Goal: Task Accomplishment & Management: Use online tool/utility

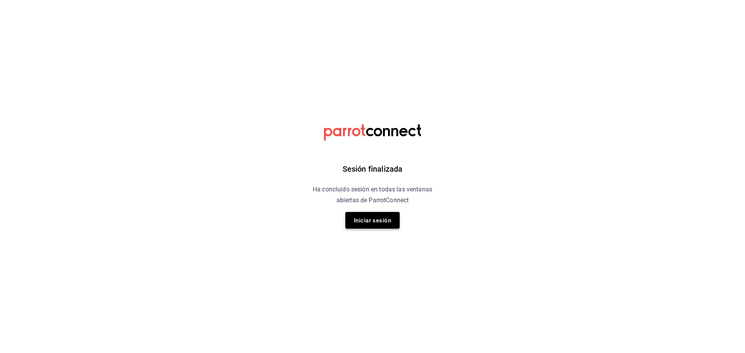
click at [371, 227] on button "Iniciar sesión" at bounding box center [372, 220] width 54 height 17
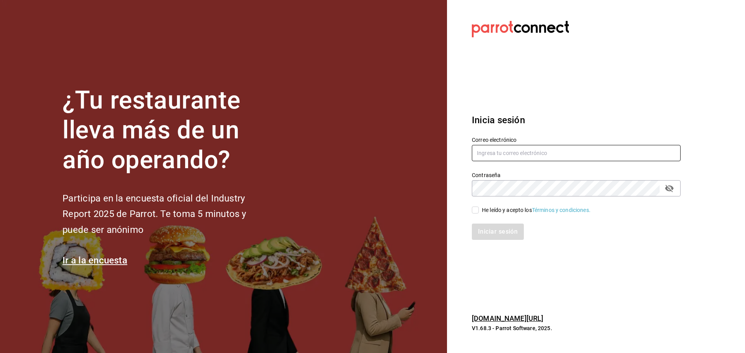
type input "contacto@nutricionavanzada.mx"
click at [475, 210] on input "He leído y acepto los Términos y condiciones." at bounding box center [475, 210] width 7 height 7
checkbox input "true"
click at [485, 226] on button "Iniciar sesión" at bounding box center [498, 232] width 53 height 16
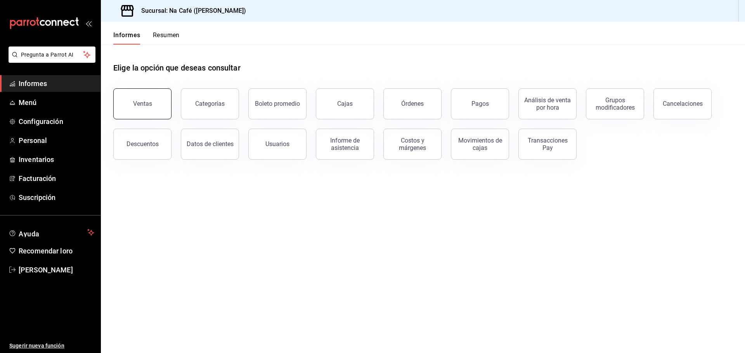
click at [149, 100] on button "Ventas" at bounding box center [142, 103] width 58 height 31
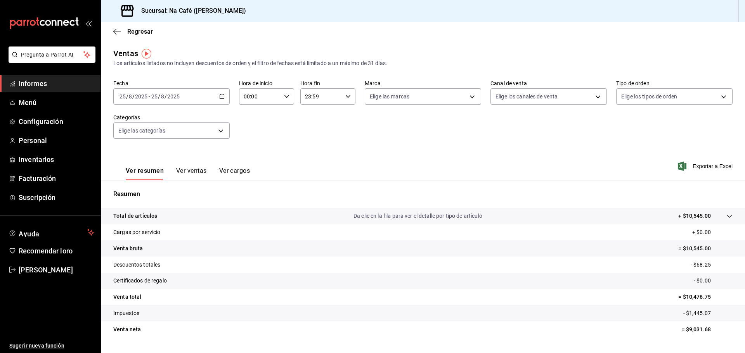
click at [220, 97] on icon "button" at bounding box center [221, 96] width 5 height 5
click at [137, 190] on font "Rango de fechas" at bounding box center [140, 190] width 41 height 6
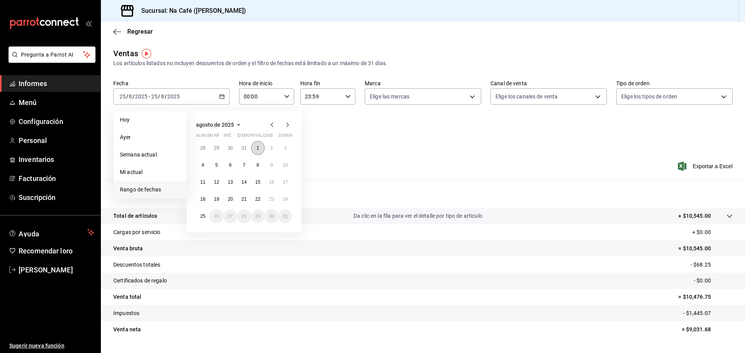
click at [258, 150] on font "1" at bounding box center [257, 148] width 3 height 5
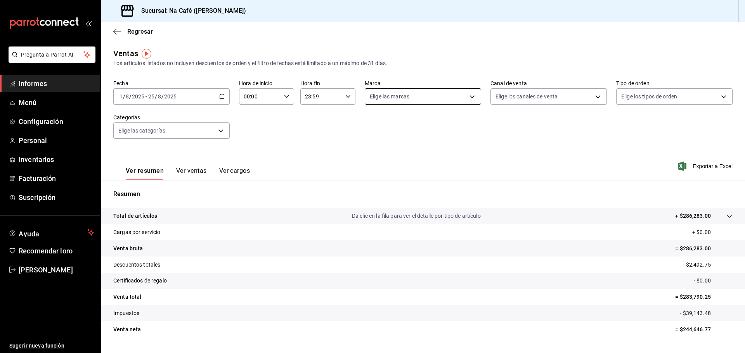
click at [454, 95] on body "Pregunta a Parrot AI Informes Menú Configuración Personal Inventarios Facturaci…" at bounding box center [372, 176] width 745 height 353
click at [410, 152] on span "Na Café" at bounding box center [429, 153] width 90 height 8
type input "47c215c2-fcab-4eae-87e6-fc2b81f22ec3"
checkbox input "true"
click at [323, 135] on div at bounding box center [372, 176] width 745 height 353
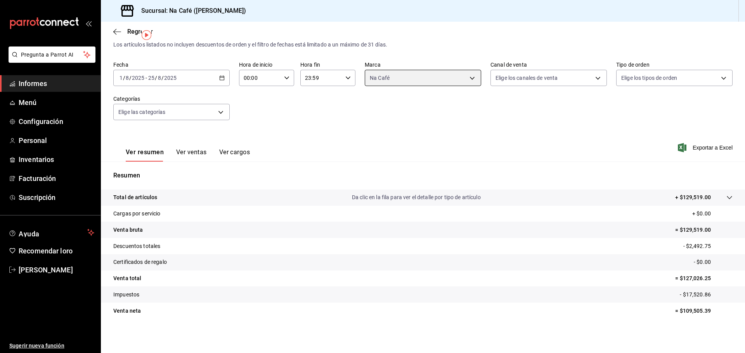
scroll to position [19, 0]
click at [184, 153] on font "Ver ventas" at bounding box center [191, 152] width 31 height 7
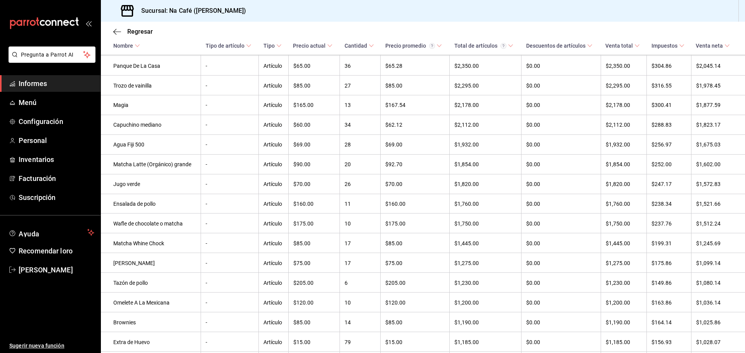
scroll to position [518, 0]
